Goal: Go to known website: Go to known website

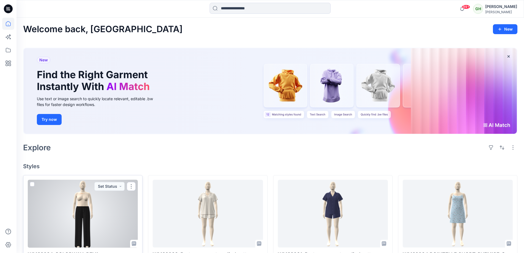
scroll to position [83, 0]
